Goal: Task Accomplishment & Management: Use online tool/utility

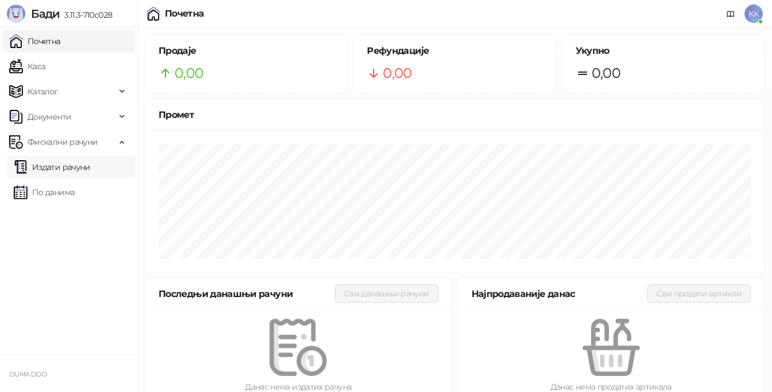
click at [73, 167] on link "Издати рачуни" at bounding box center [52, 167] width 77 height 23
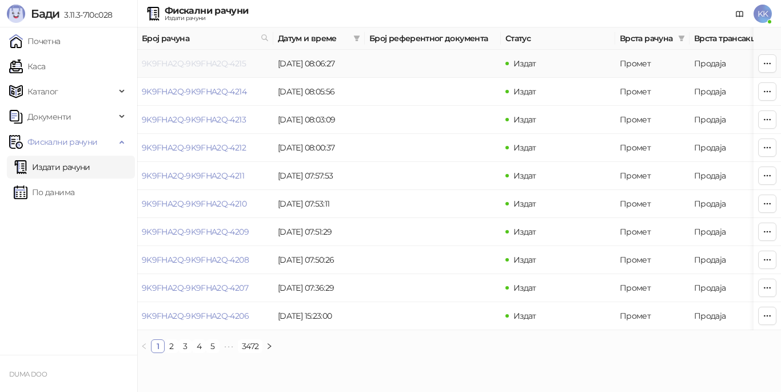
click at [218, 67] on link "9K9FHA2Q-9K9FHA2Q-4215" at bounding box center [194, 63] width 104 height 10
drag, startPoint x: 218, startPoint y: 67, endPoint x: 229, endPoint y: 70, distance: 11.9
click at [218, 67] on link "9K9FHA2Q-9K9FHA2Q-4215" at bounding box center [194, 63] width 104 height 10
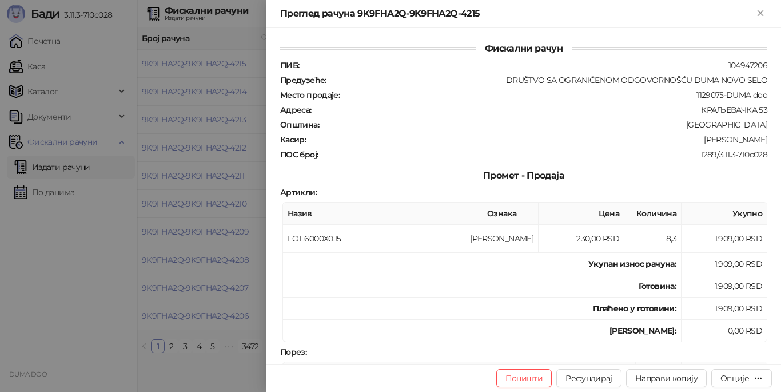
click at [161, 110] on div at bounding box center [390, 196] width 781 height 392
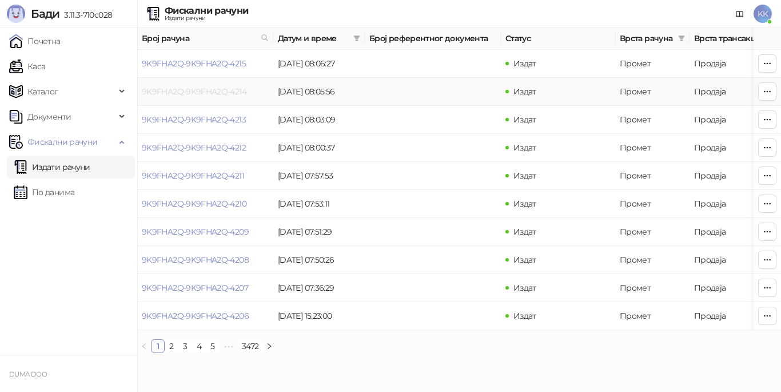
click at [208, 92] on link "9K9FHA2Q-9K9FHA2Q-4214" at bounding box center [194, 91] width 105 height 10
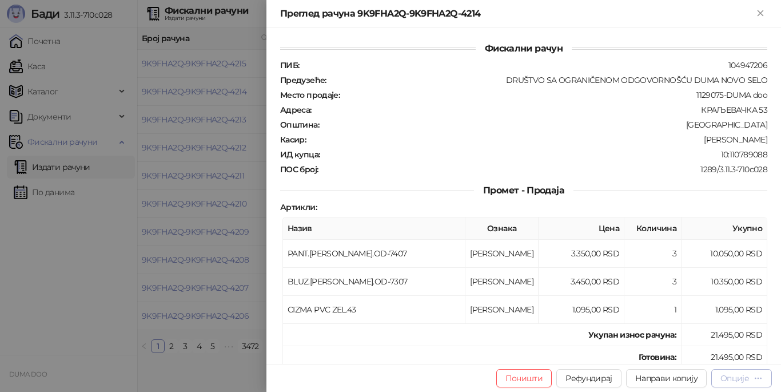
click at [727, 375] on div "Опције" at bounding box center [735, 378] width 29 height 10
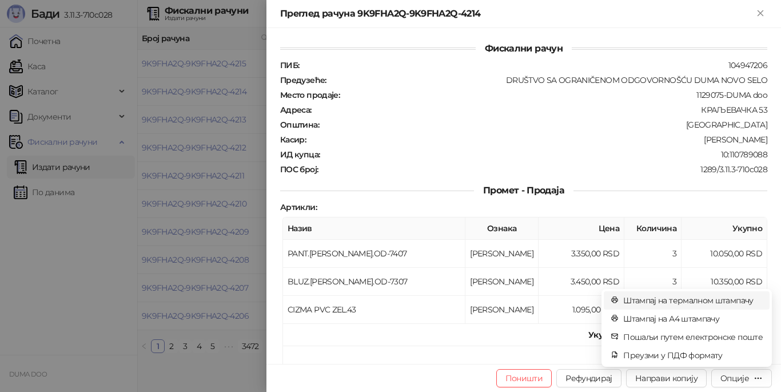
click at [673, 298] on span "Штампај на термалном штампачу" at bounding box center [693, 300] width 140 height 13
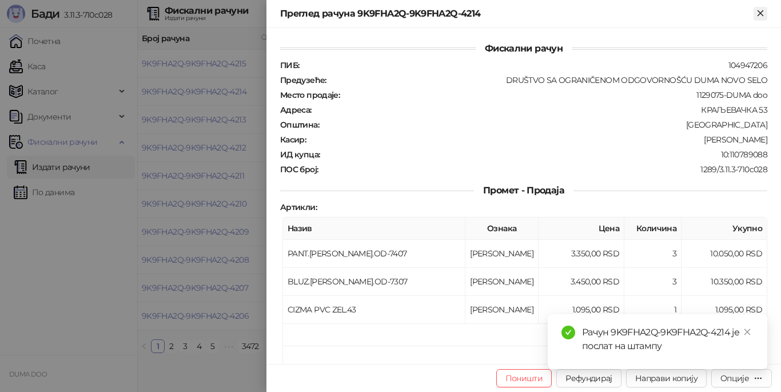
click at [761, 13] on icon "Close" at bounding box center [760, 12] width 5 height 5
